Goal: Navigation & Orientation: Find specific page/section

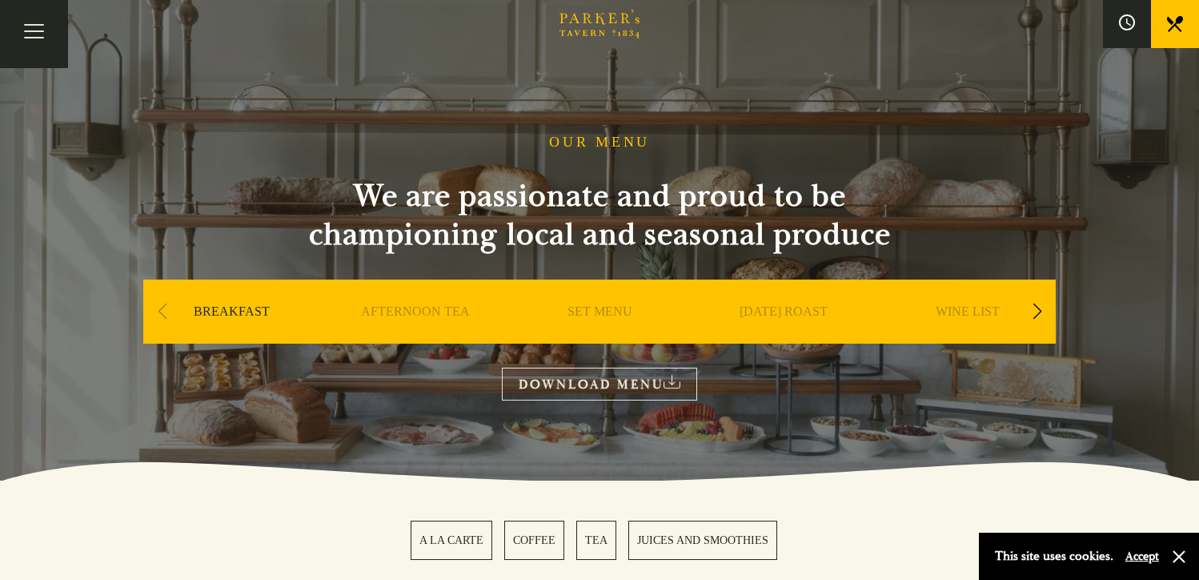
scroll to position [320, 0]
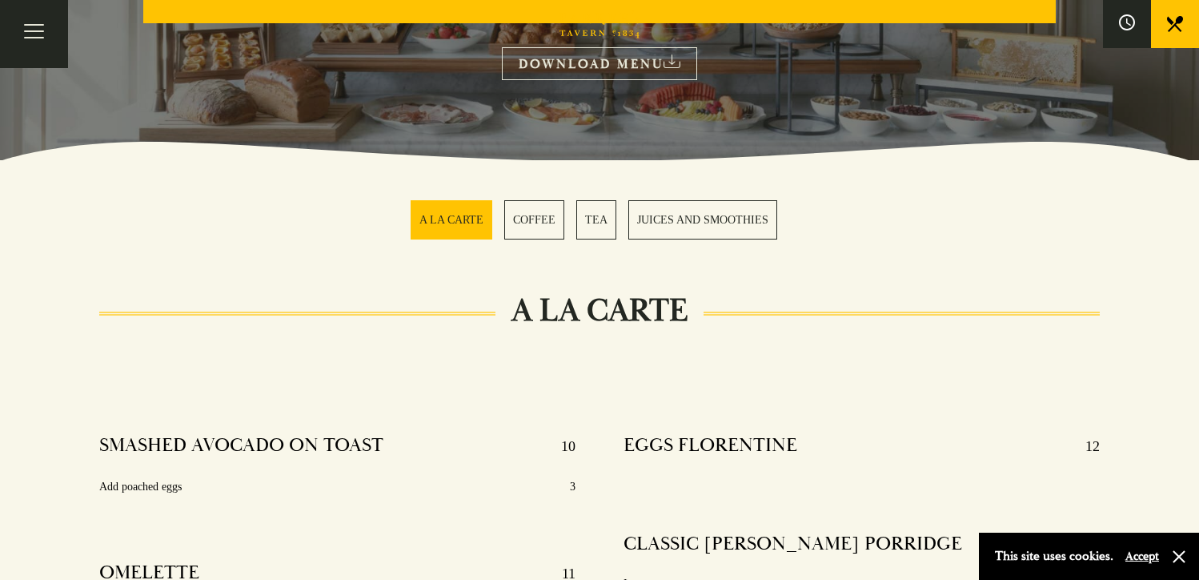
click at [600, 235] on link "TEA" at bounding box center [596, 219] width 40 height 39
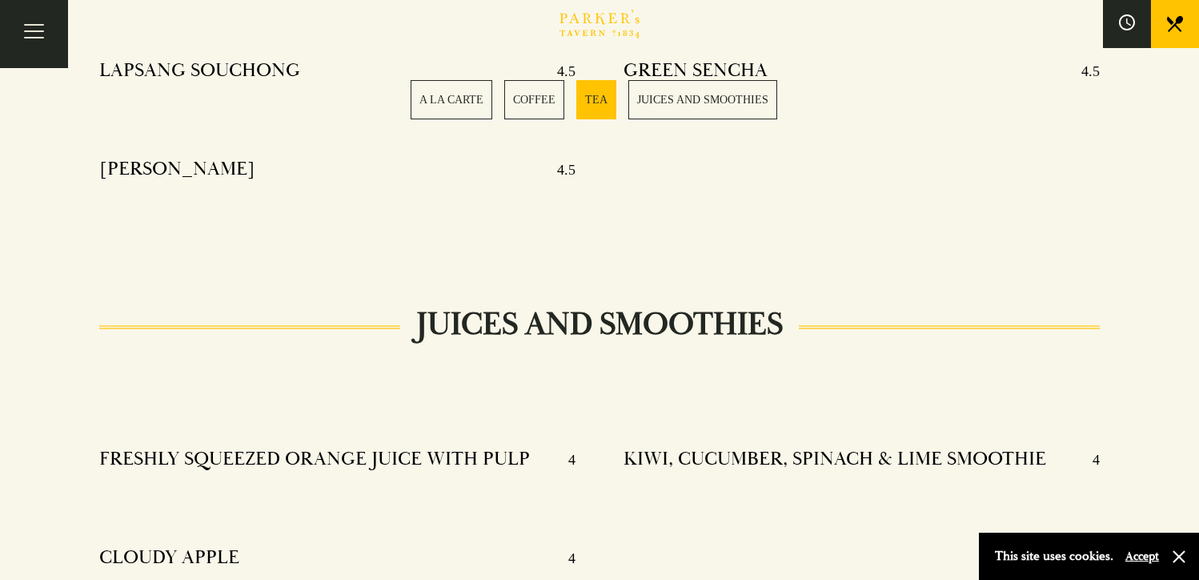
scroll to position [1715, 0]
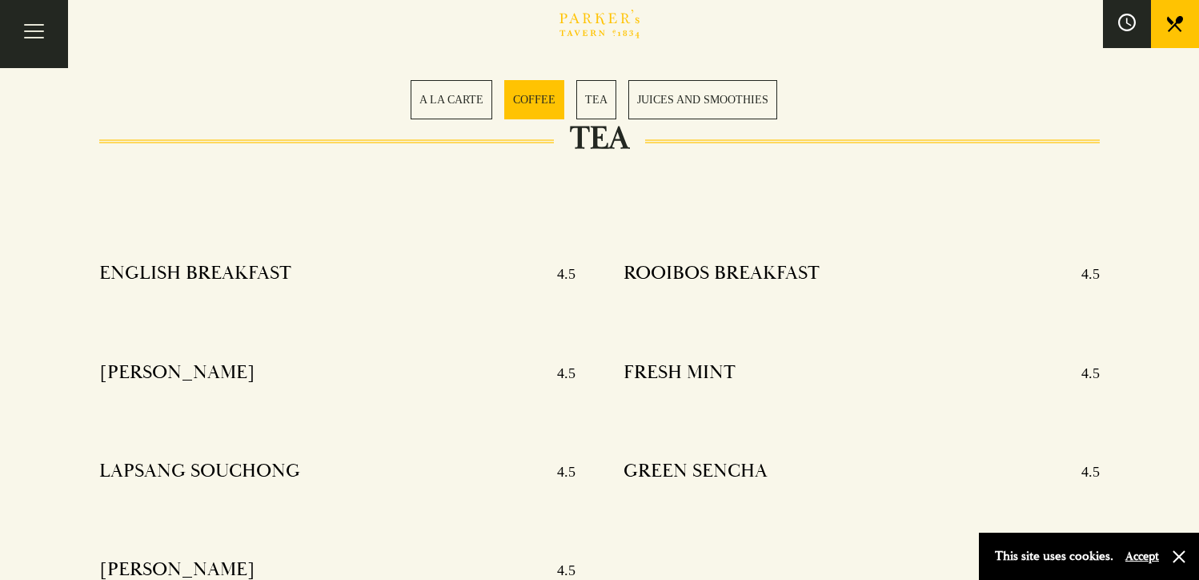
click at [1127, 26] on icon at bounding box center [1128, 23] width 18 height 18
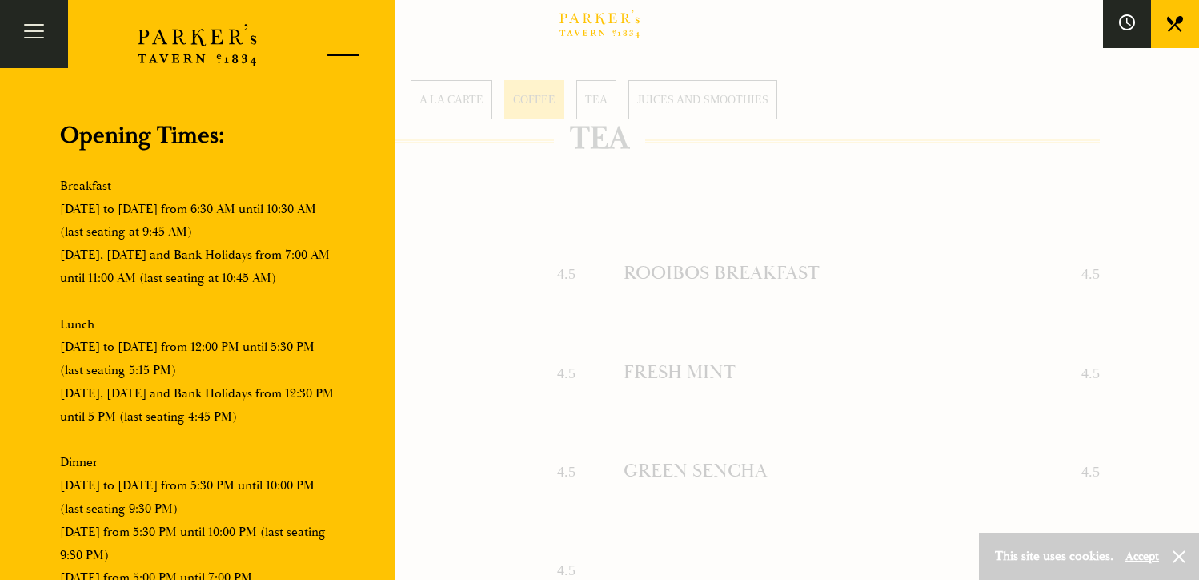
click at [352, 53] on div at bounding box center [337, 58] width 68 height 68
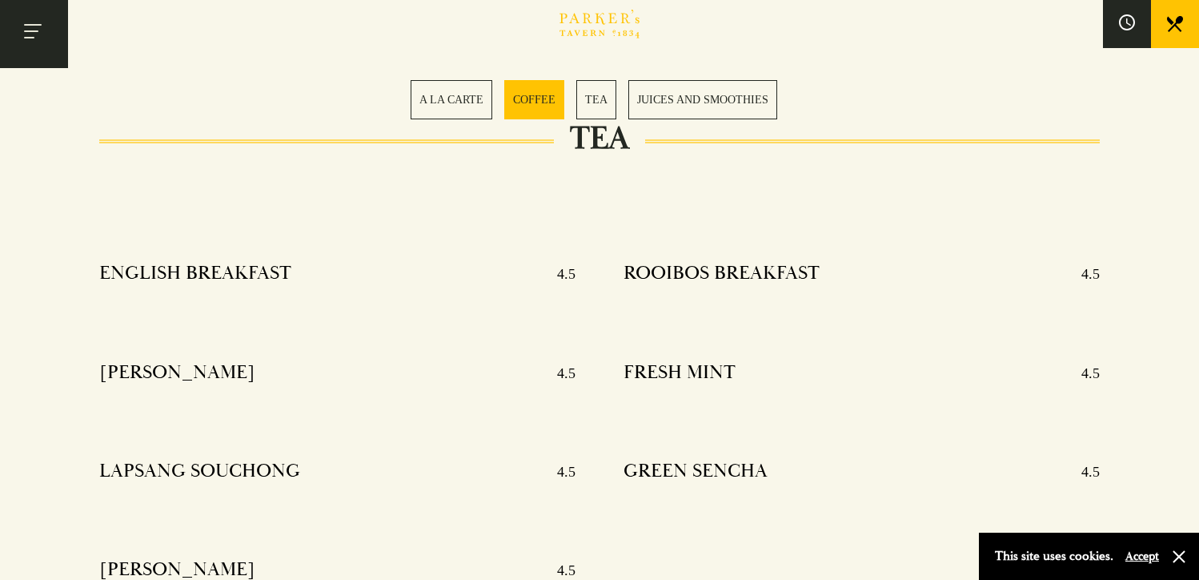
click at [46, 31] on button "Toggle navigation" at bounding box center [34, 34] width 68 height 68
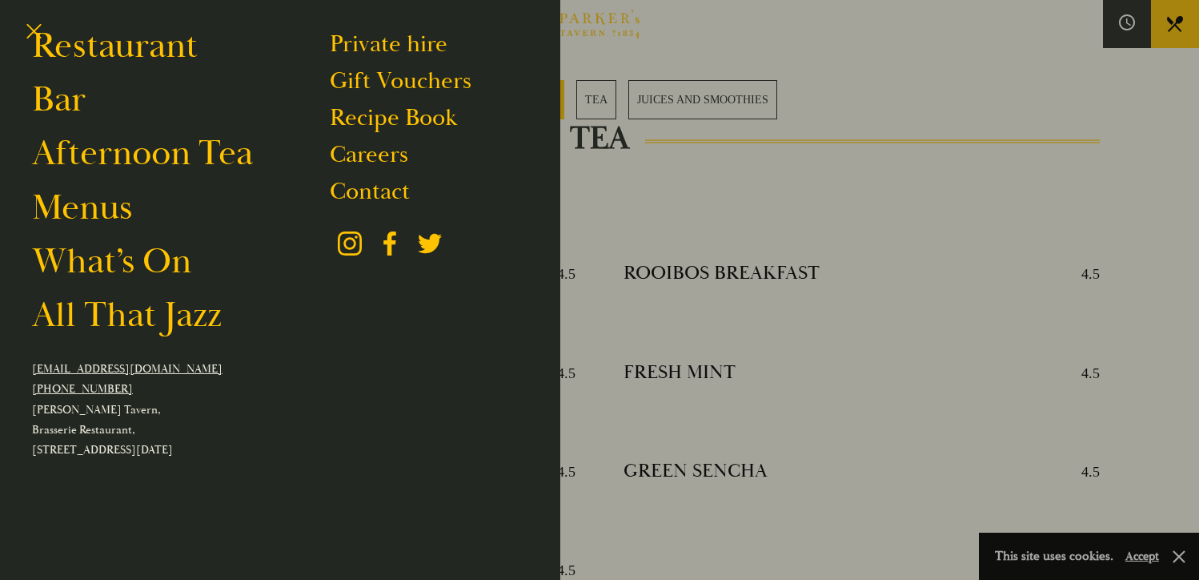
scroll to position [0, 0]
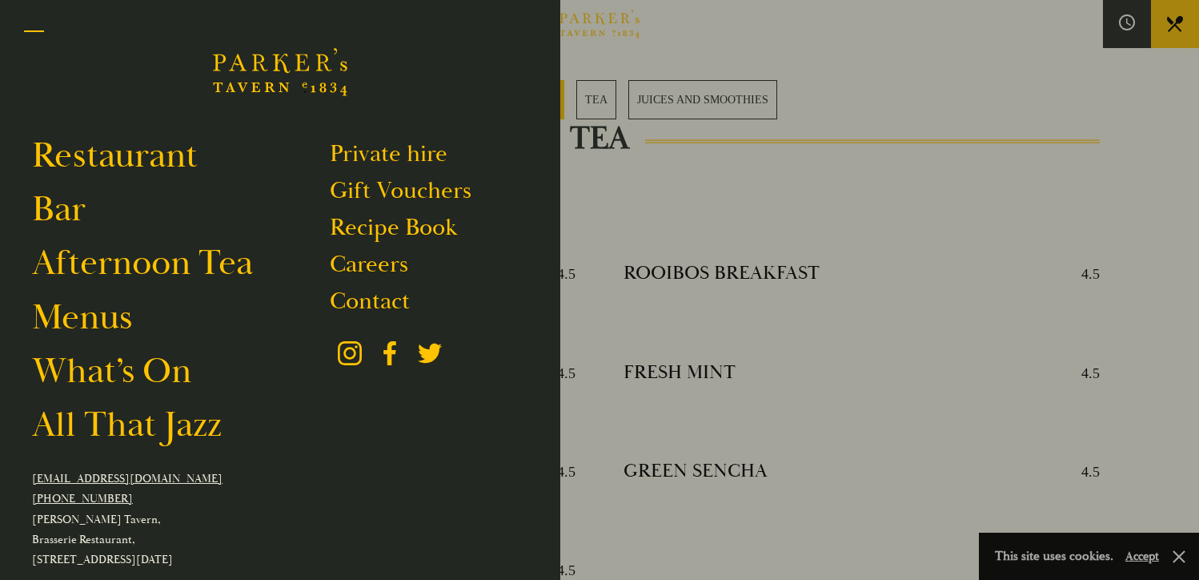
click at [36, 38] on button "Toggle navigation" at bounding box center [34, 34] width 68 height 68
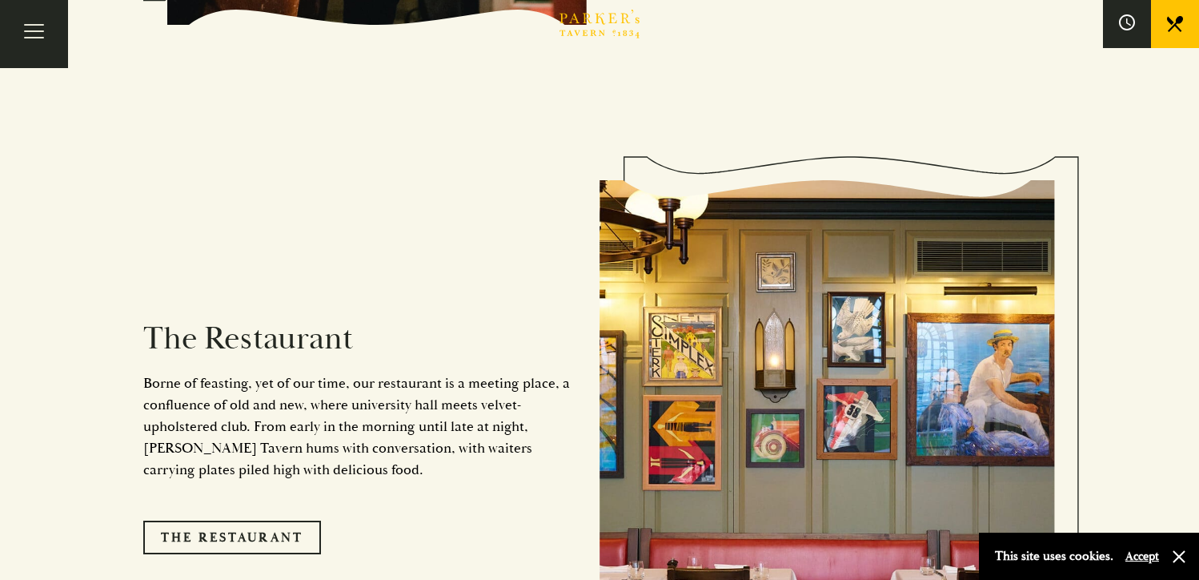
scroll to position [1227, 0]
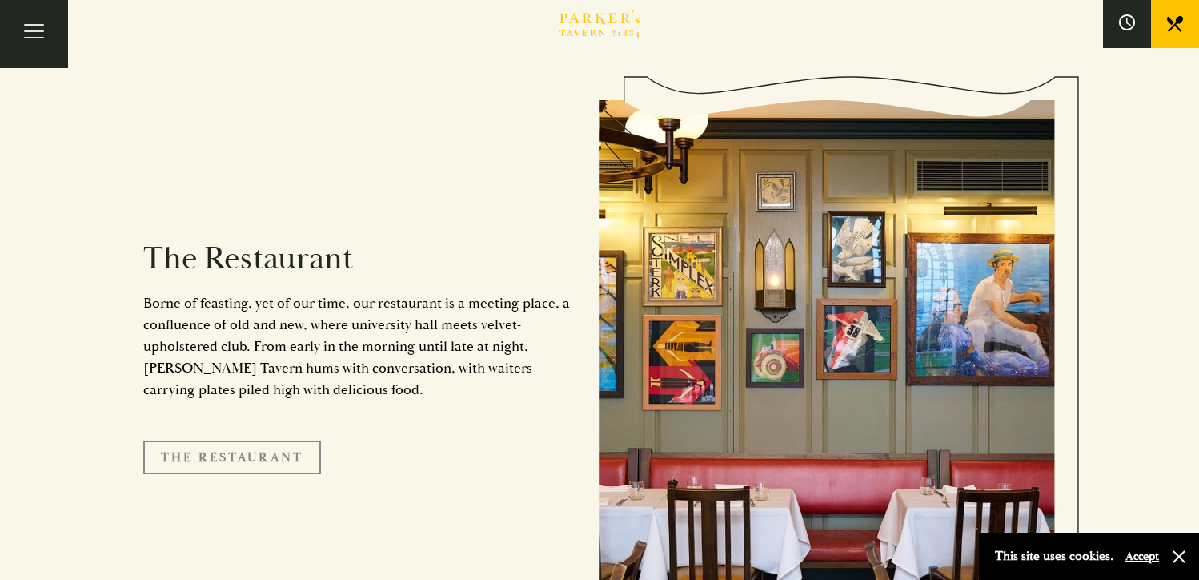
click at [266, 440] on link "The Restaurant" at bounding box center [232, 457] width 178 height 34
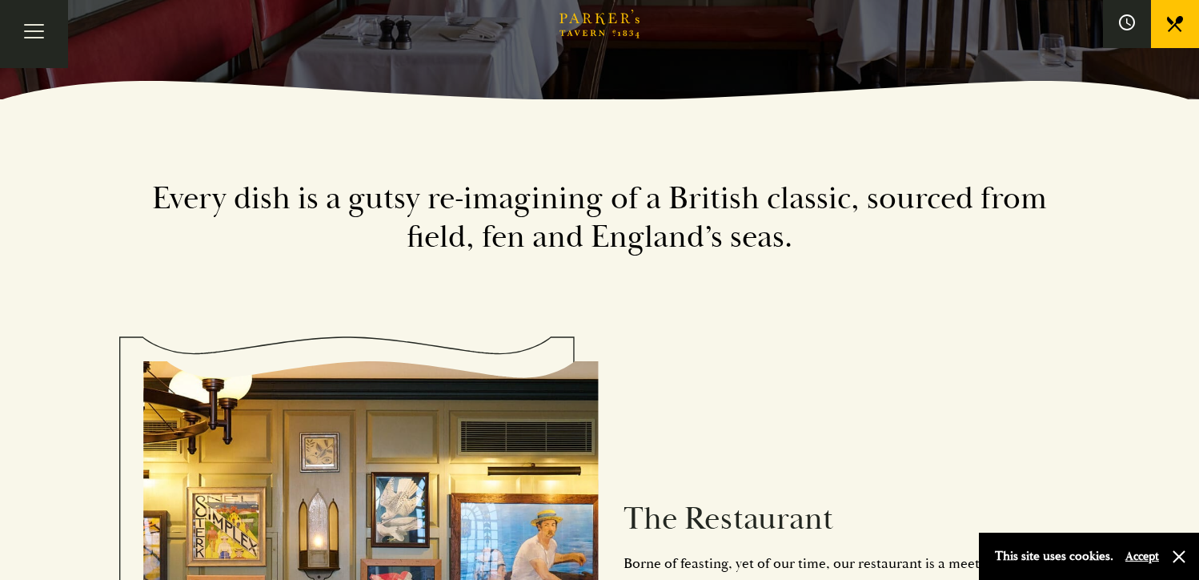
scroll to position [160, 0]
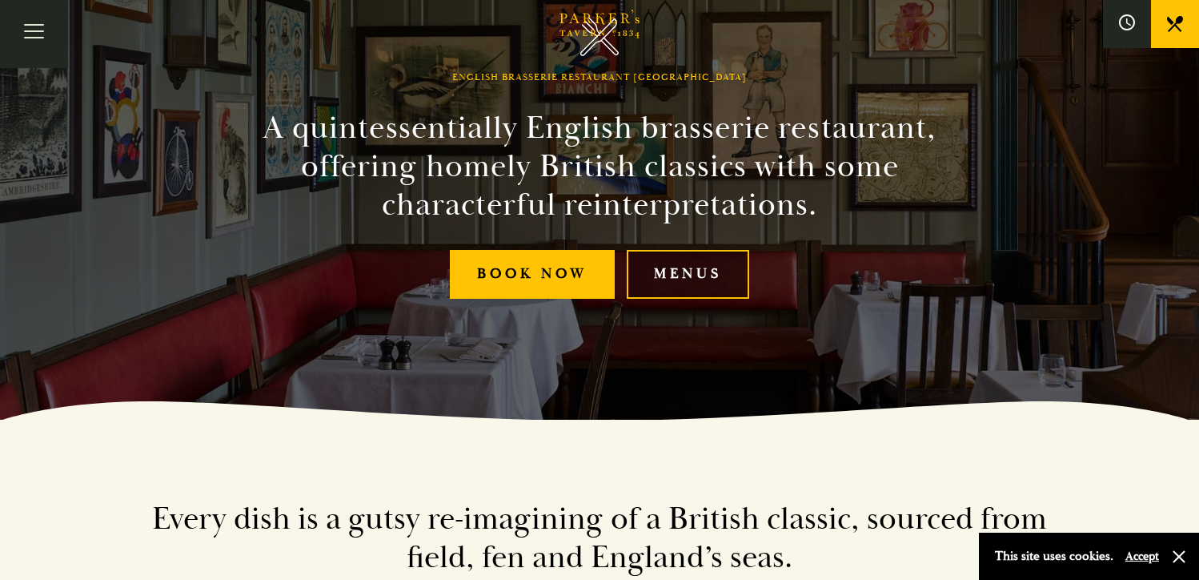
click at [676, 280] on link "Menus" at bounding box center [688, 274] width 123 height 49
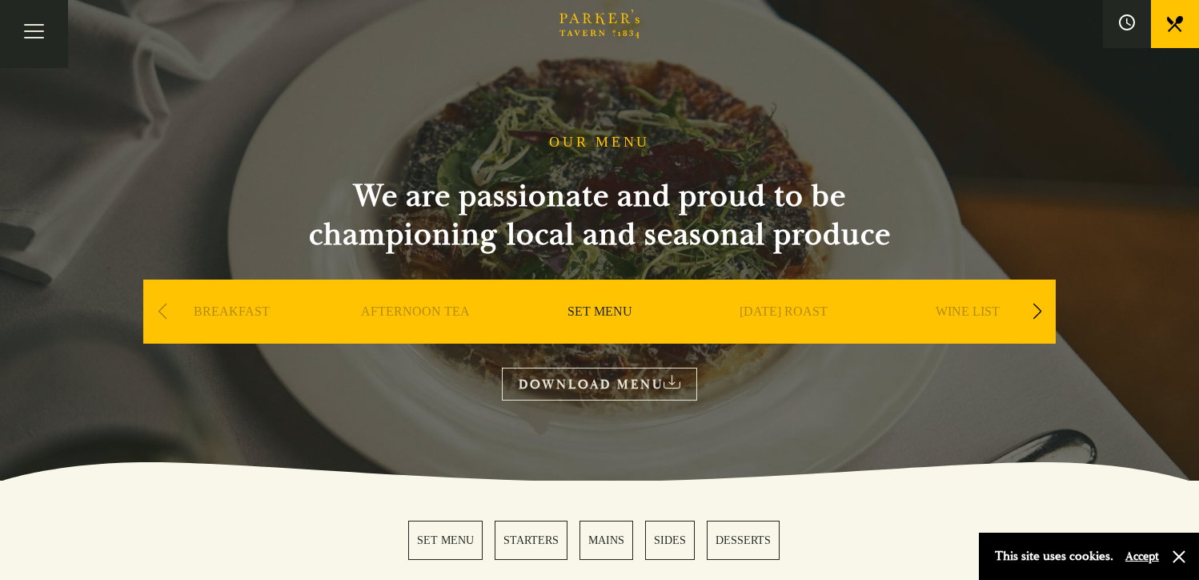
scroll to position [240, 0]
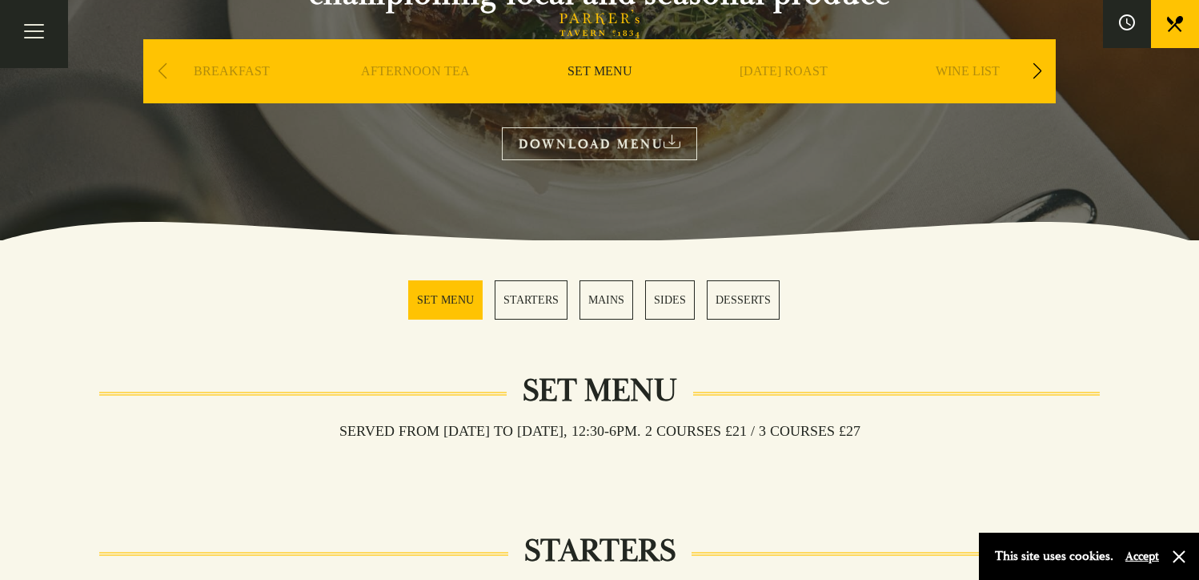
click at [215, 58] on div "BREAKFAST" at bounding box center [231, 95] width 176 height 112
click at [215, 64] on link "BREAKFAST" at bounding box center [232, 95] width 76 height 64
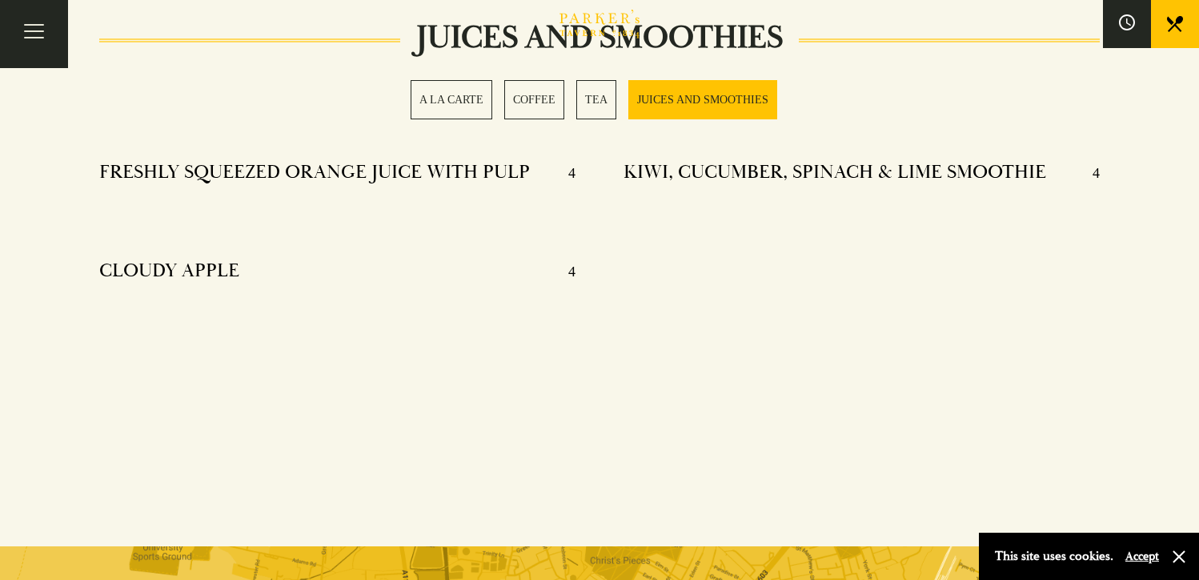
scroll to position [2882, 0]
